Goal: Task Accomplishment & Management: Manage account settings

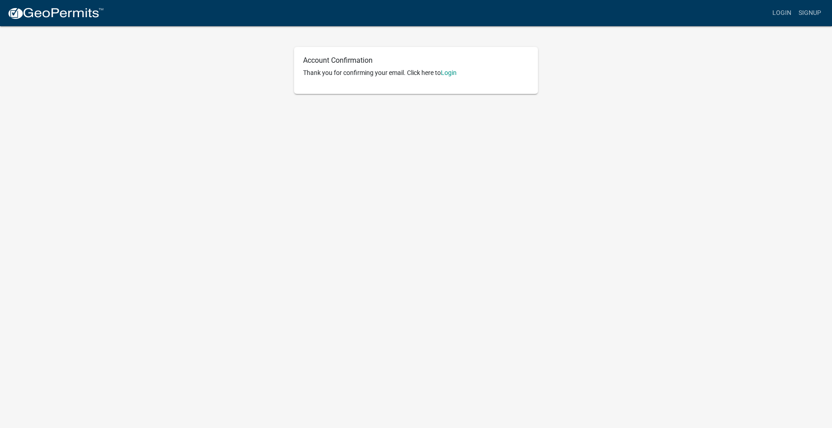
scroll to position [0, 0]
click at [450, 73] on link "Login" at bounding box center [449, 72] width 16 height 7
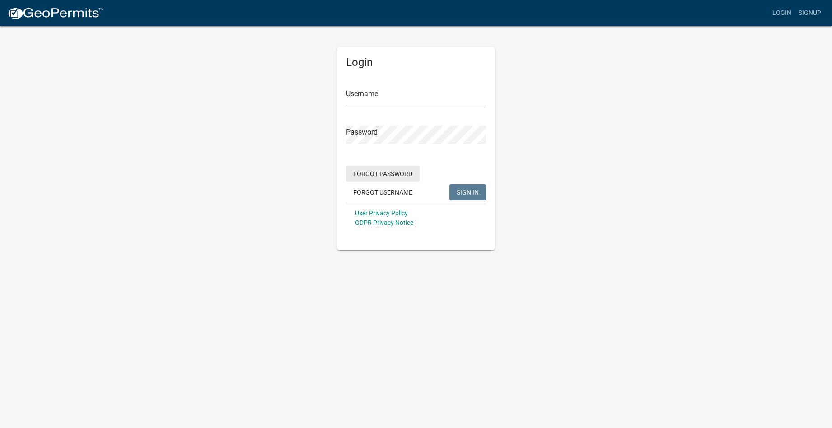
click at [383, 173] on button "Forgot Password" at bounding box center [383, 174] width 74 height 16
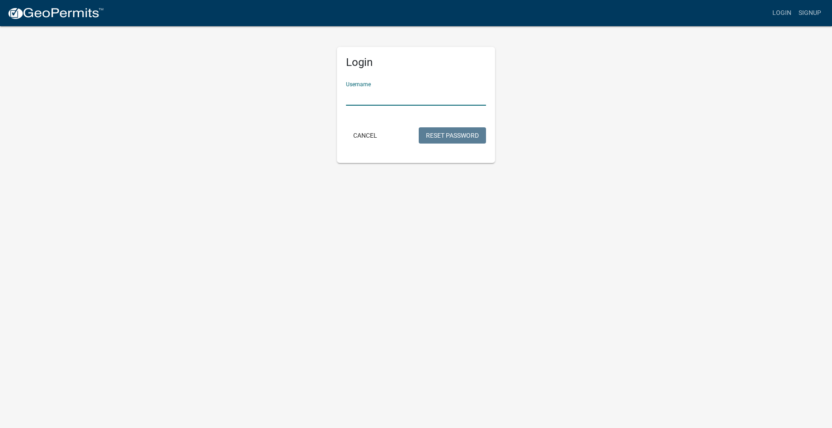
type input "j"
type input "Jsmale"
click at [445, 134] on button "Reset Password" at bounding box center [452, 135] width 67 height 16
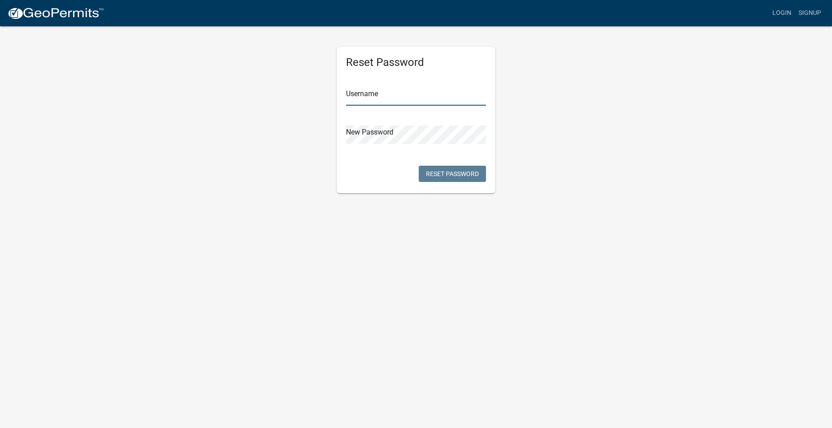
click at [391, 101] on input "text" at bounding box center [416, 96] width 140 height 19
type input "Jsmale"
click at [467, 174] on button "Reset Password" at bounding box center [452, 174] width 67 height 16
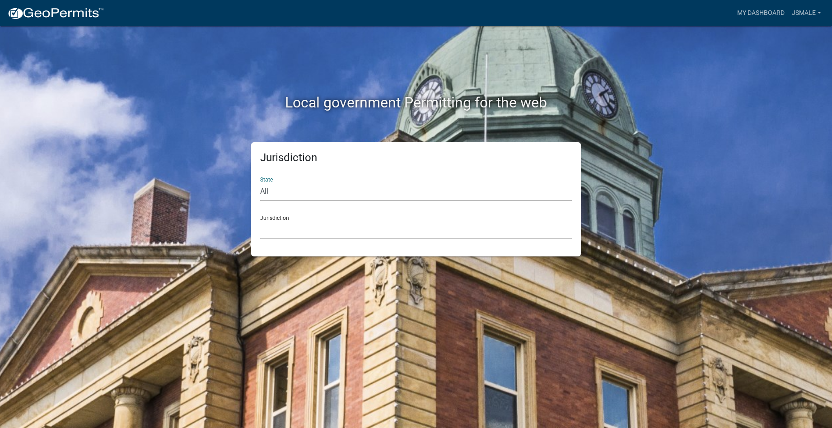
select select "[US_STATE]"
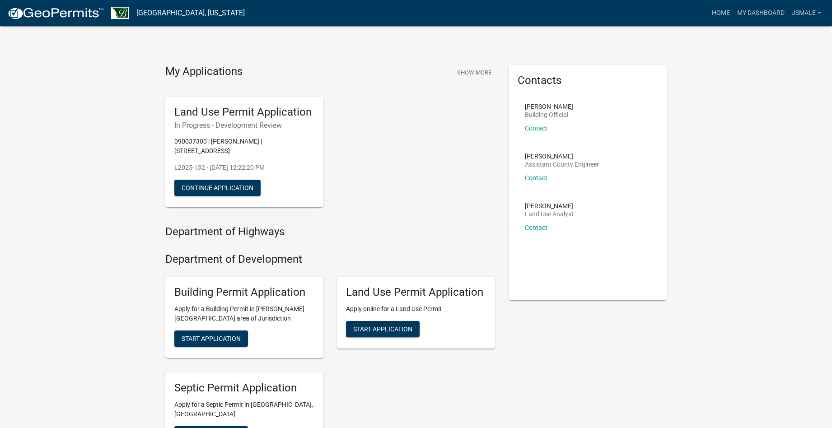
scroll to position [2, 0]
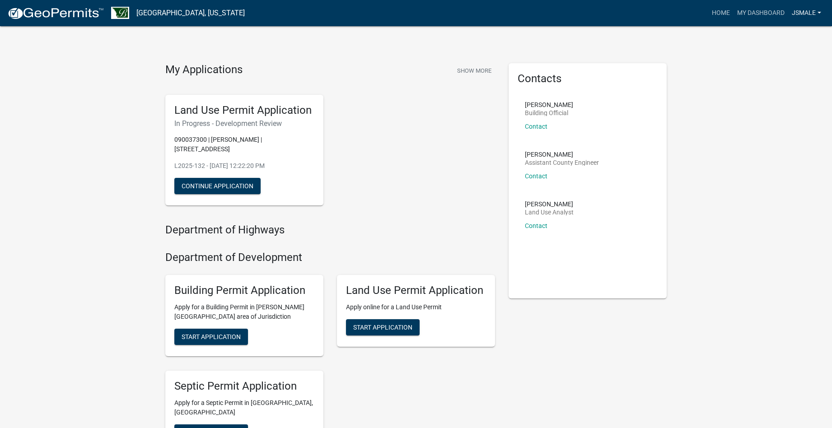
click at [810, 11] on link "JSmale" at bounding box center [806, 13] width 37 height 17
click at [769, 38] on link "Account" at bounding box center [789, 37] width 72 height 22
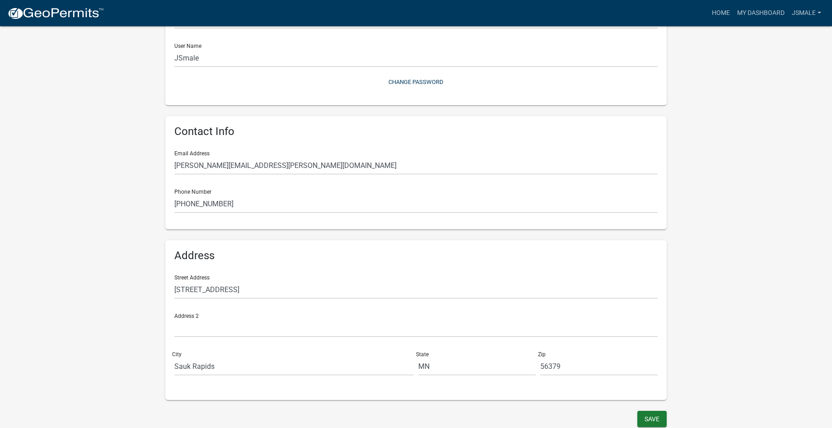
scroll to position [96, 0]
click at [650, 418] on button "Save" at bounding box center [651, 420] width 29 height 16
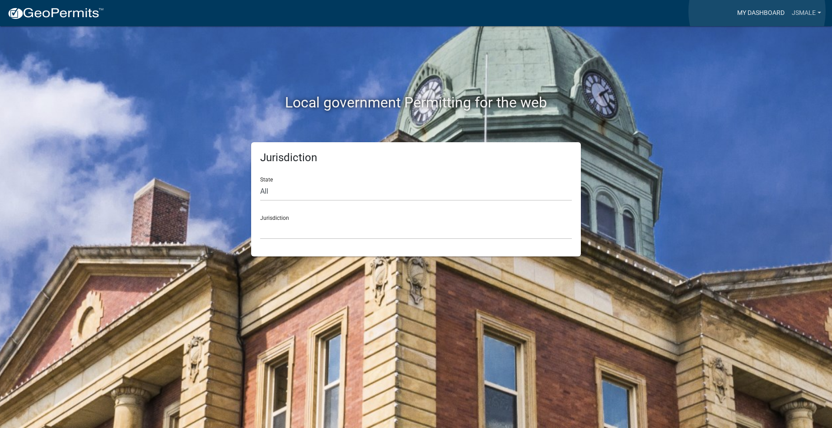
click at [757, 11] on link "My Dashboard" at bounding box center [761, 13] width 55 height 17
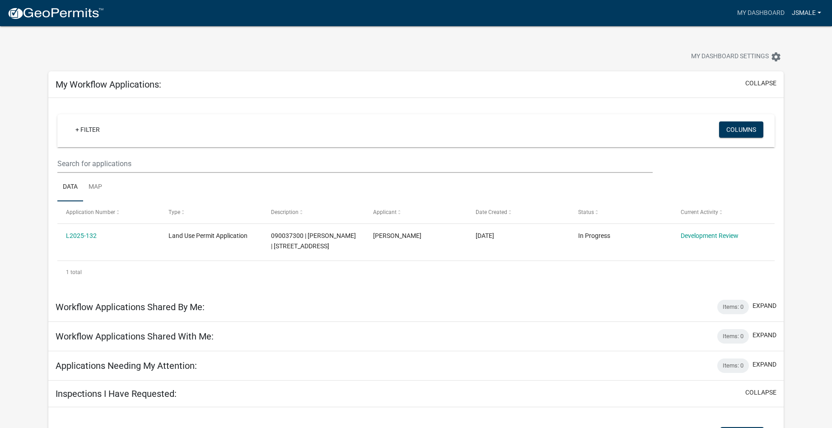
click at [804, 12] on link "JSmale" at bounding box center [806, 13] width 37 height 17
click at [771, 67] on link "Logout" at bounding box center [789, 67] width 72 height 22
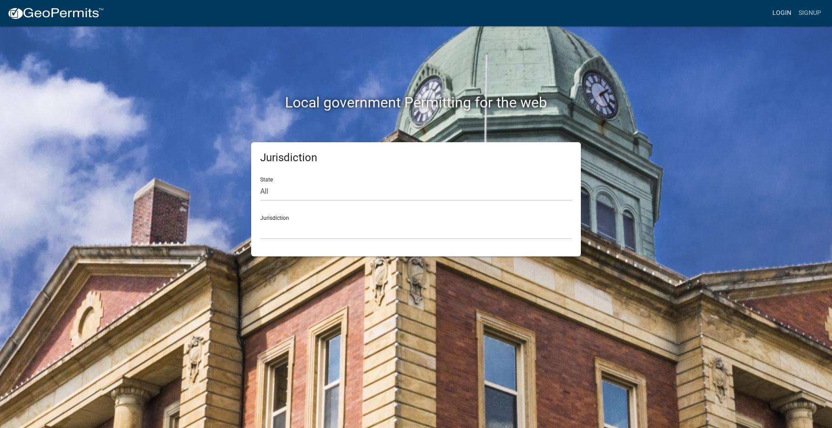
click at [784, 11] on link "Login" at bounding box center [782, 13] width 26 height 17
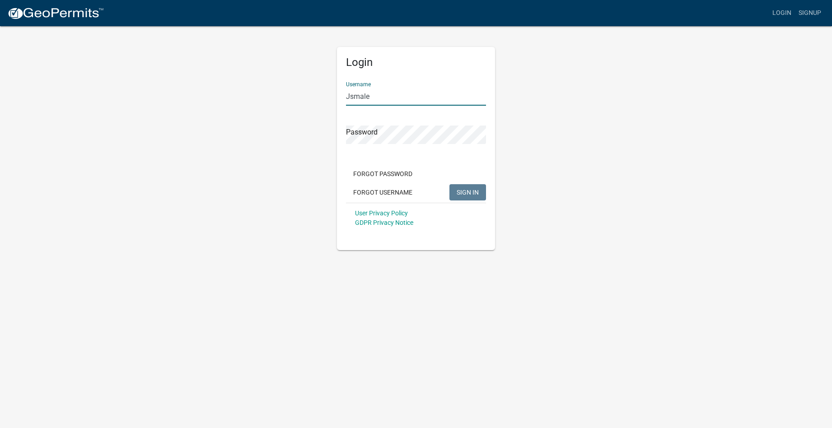
type input "Jsmale"
click at [468, 192] on button "SIGN IN" at bounding box center [468, 192] width 37 height 16
click at [373, 174] on button "Forgot Password" at bounding box center [383, 174] width 74 height 16
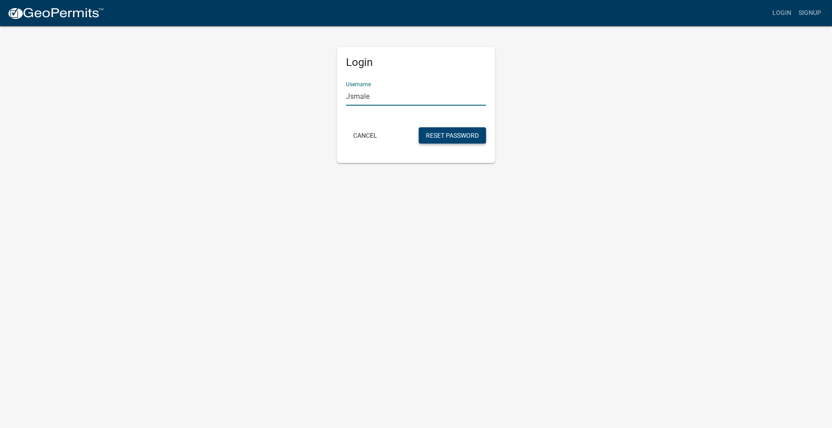
type input "Jsmale"
click at [460, 140] on button "Reset Password" at bounding box center [452, 135] width 67 height 16
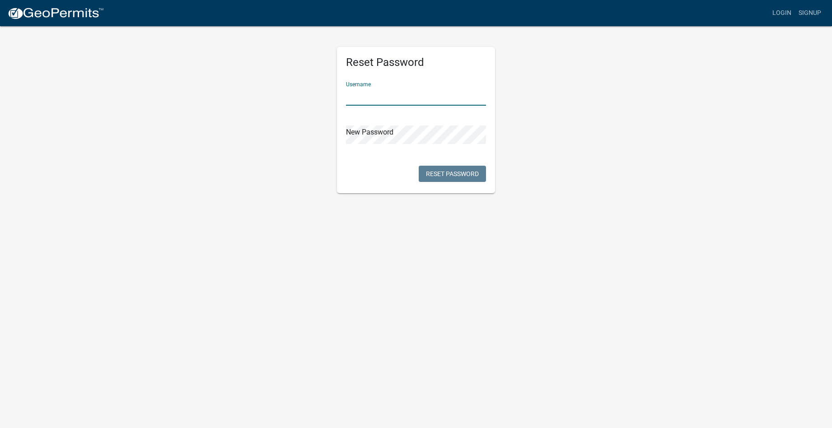
click at [379, 97] on input "text" at bounding box center [416, 96] width 140 height 19
type input "Jsmale"
click at [451, 174] on button "Reset Password" at bounding box center [452, 174] width 67 height 16
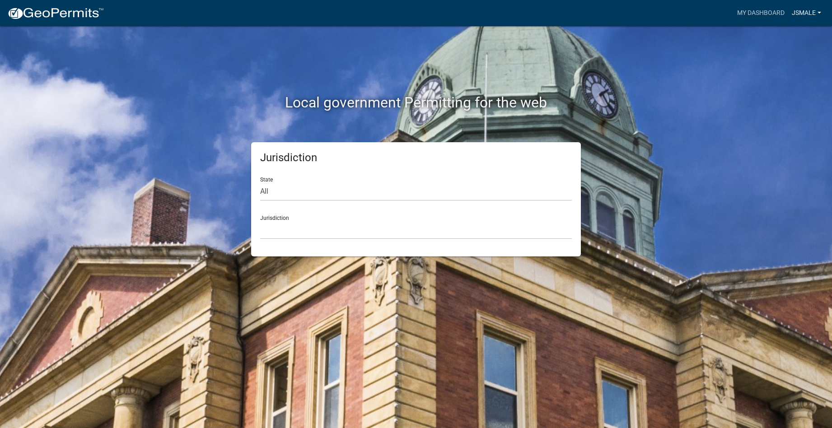
click at [805, 9] on link "JSmale" at bounding box center [806, 13] width 37 height 17
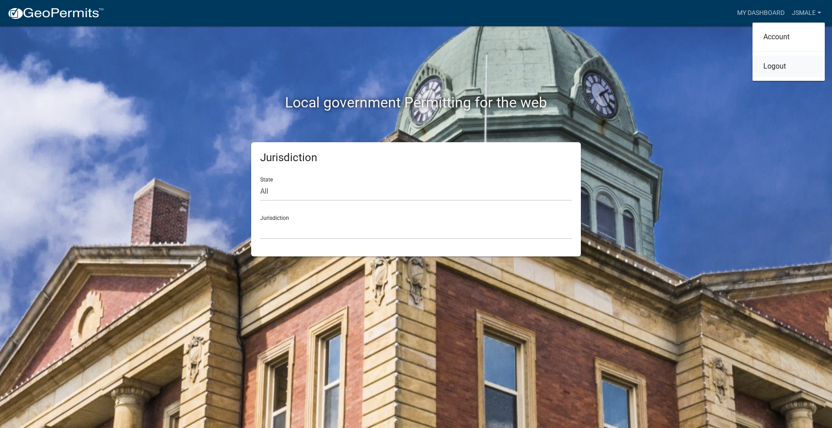
click at [770, 67] on link "Logout" at bounding box center [789, 67] width 72 height 22
